Goal: Task Accomplishment & Management: Complete application form

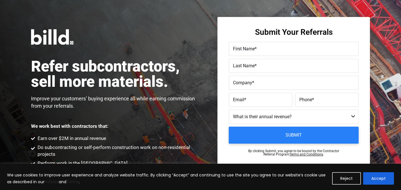
click at [246, 52] on label "First Name *" at bounding box center [294, 49] width 122 height 8
click at [246, 52] on input "First Name *" at bounding box center [294, 49] width 130 height 14
type input "b"
type input "[PERSON_NAME]"
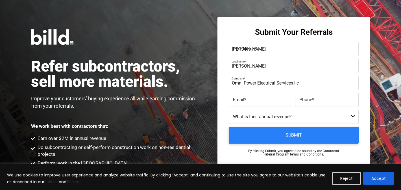
type input "Omni Power Electrical Services llc"
type input "[EMAIL_ADDRESS][DOMAIN_NAME]"
paste input "[PHONE_NUMBER]"
type input "[PHONE_NUMBER]"
click at [270, 118] on select "Less than $1M $1M - $2M $2M - $4M $4M - $8M $8M - $25M $25M - $40M $40M +" at bounding box center [294, 117] width 130 height 14
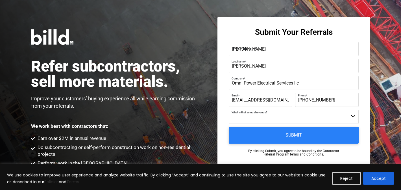
select select "$2M - $4M"
click at [229, 110] on select "Less than $1M $1M - $2M $2M - $4M $4M - $8M $8M - $25M $25M - $40M $40M +" at bounding box center [294, 117] width 130 height 14
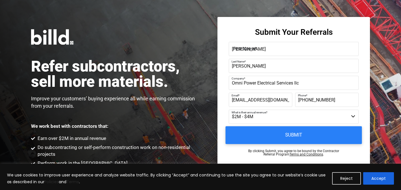
click at [252, 138] on input "Submit" at bounding box center [294, 135] width 137 height 18
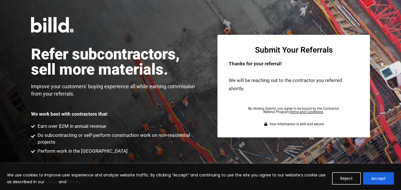
click at [204, 38] on div "Refer subcontractors, sell more materials. Improve your customers’ buying exper…" at bounding box center [200, 86] width 401 height 172
